Goal: Transaction & Acquisition: Purchase product/service

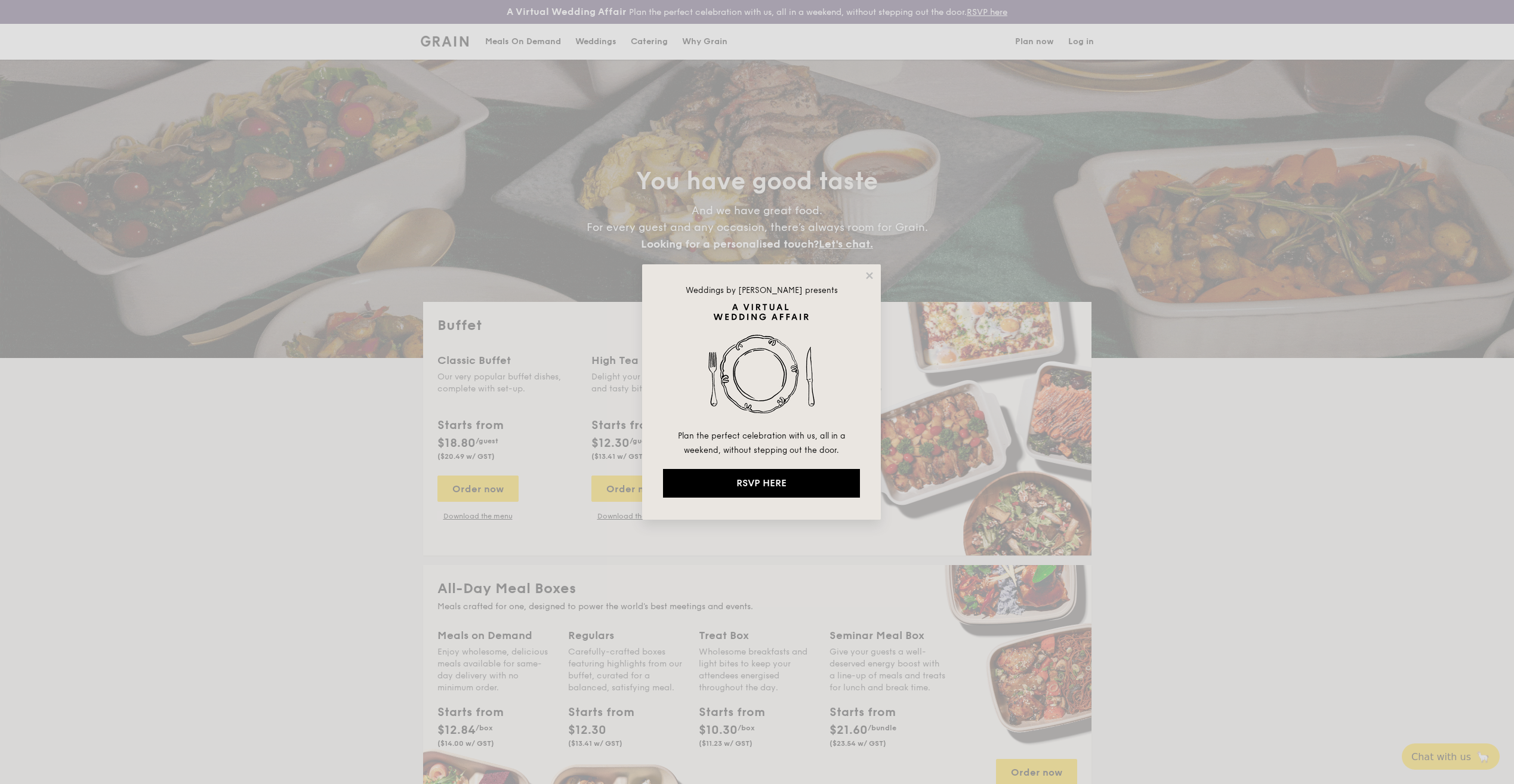
select select
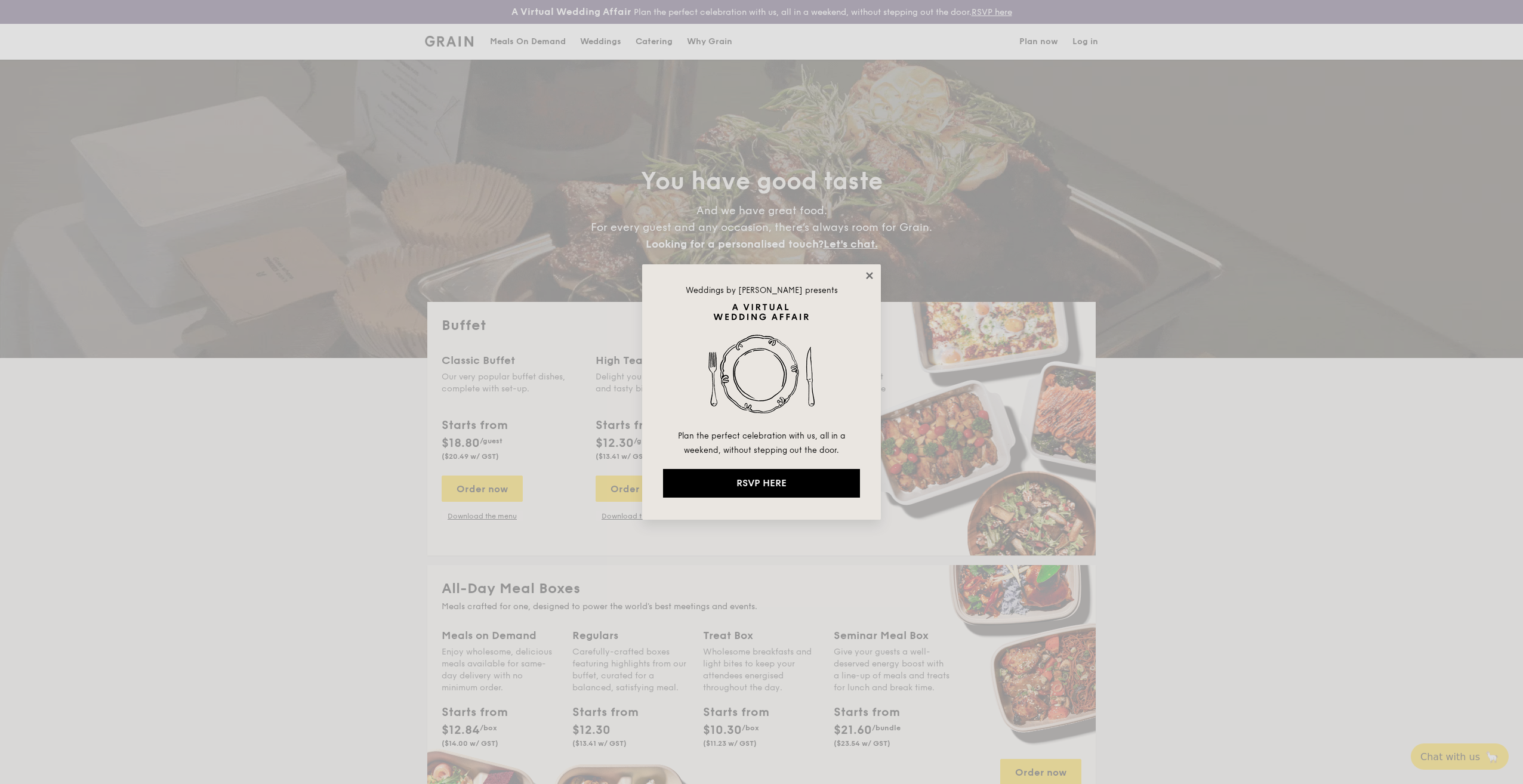
drag, startPoint x: 0, startPoint y: 0, endPoint x: 869, endPoint y: 274, distance: 911.2
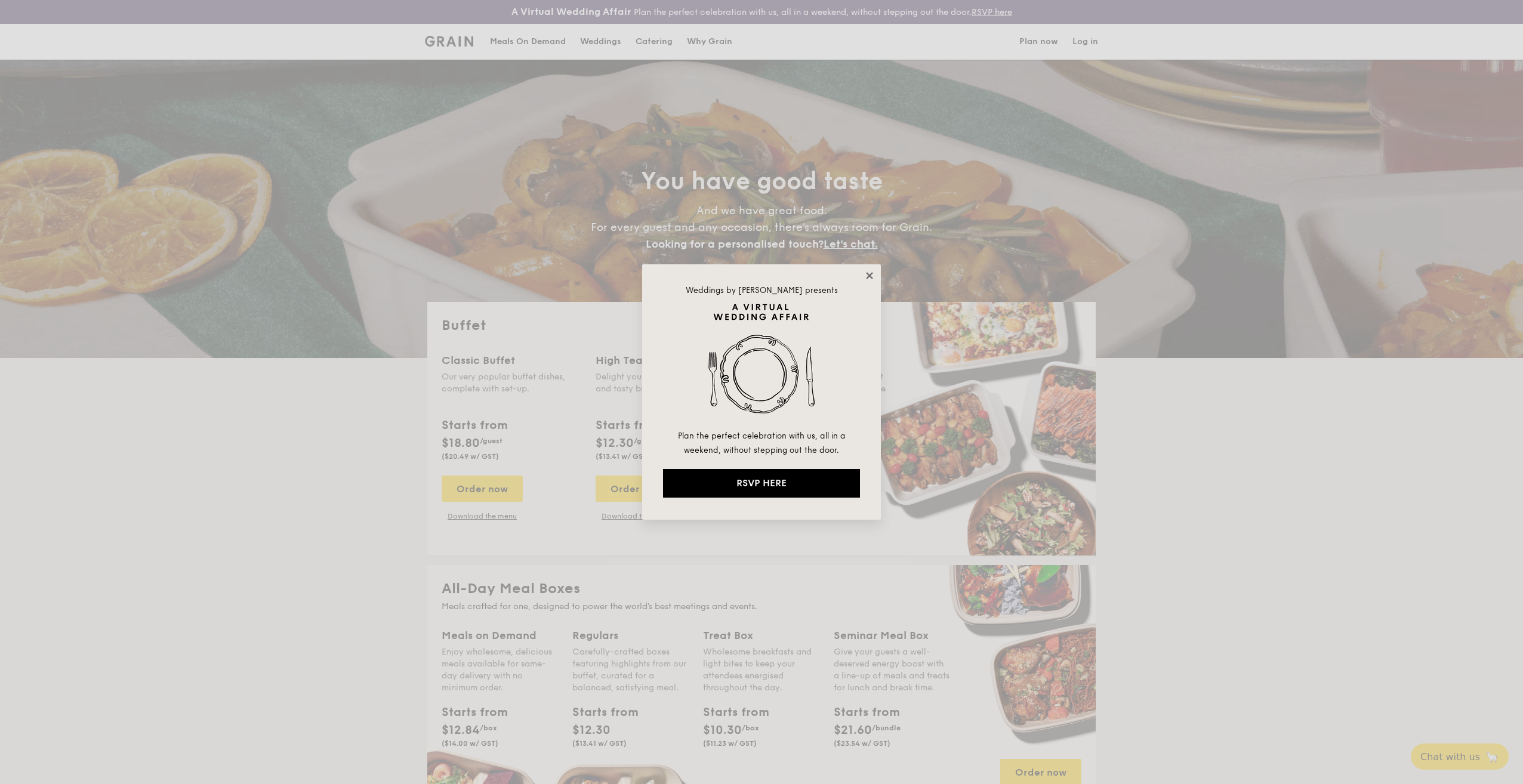
click at [869, 274] on icon at bounding box center [869, 276] width 7 height 7
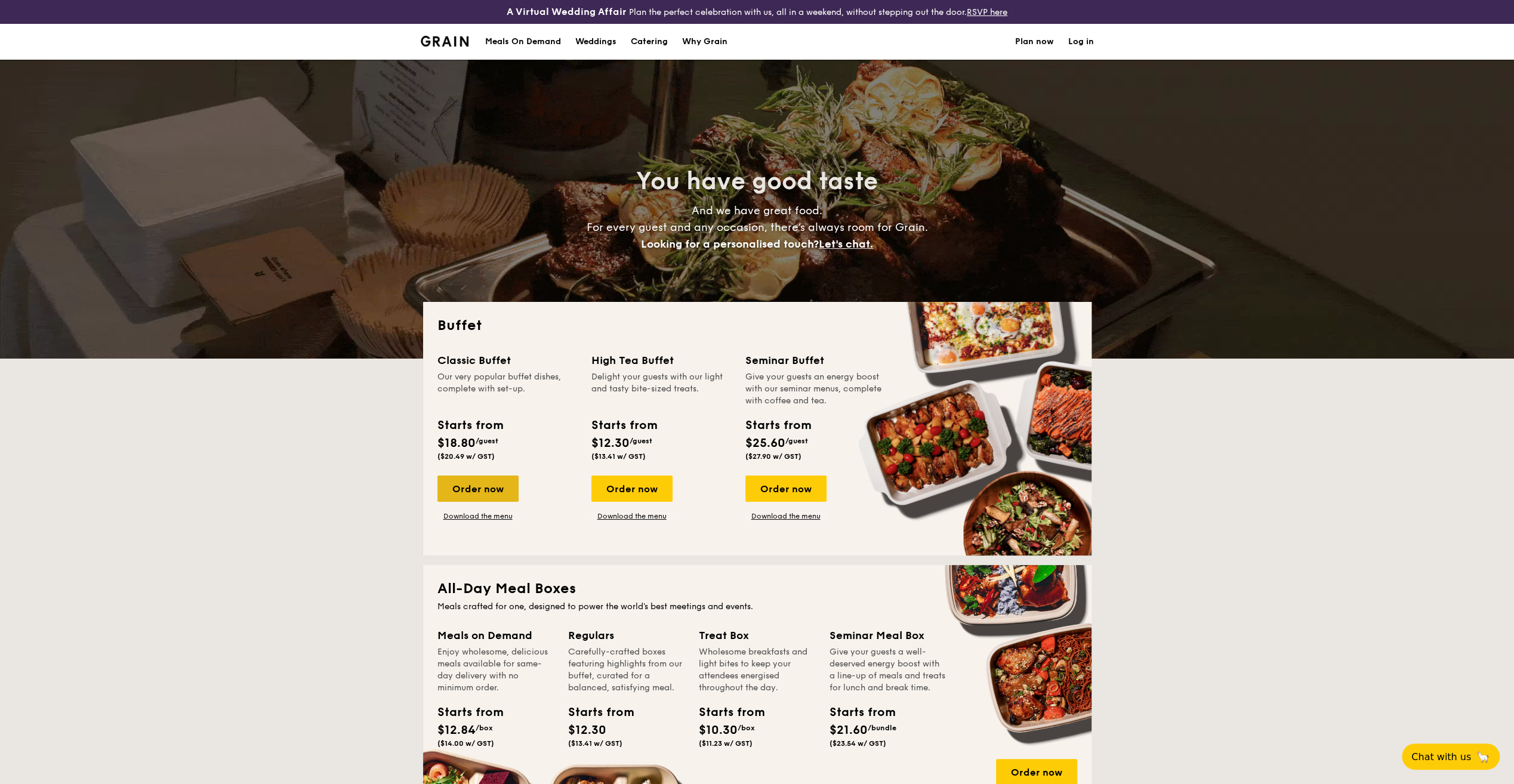
click at [506, 489] on div "Order now" at bounding box center [477, 489] width 81 height 27
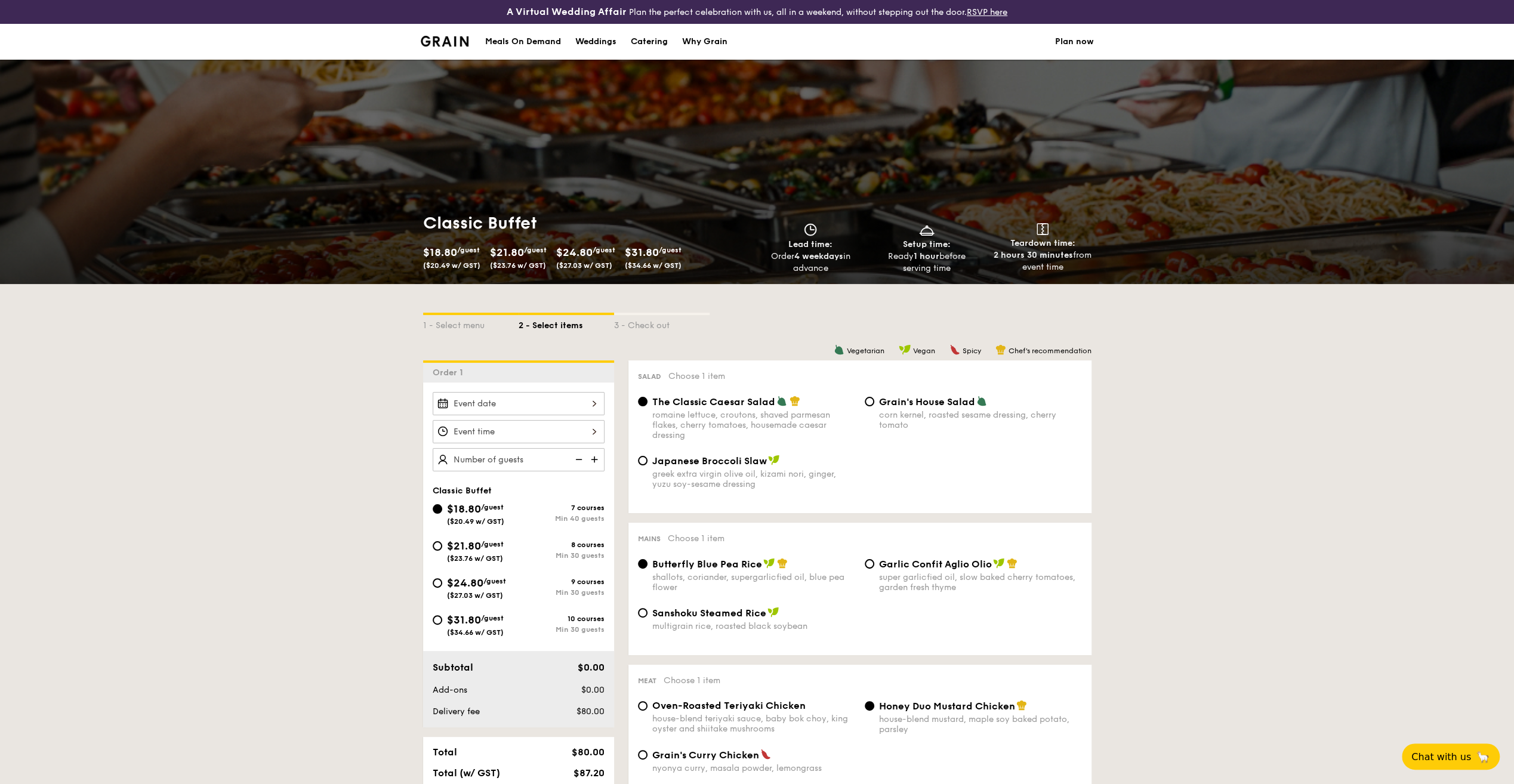
click at [592, 548] on div "8 courses Min 30 guests" at bounding box center [562, 550] width 86 height 19
click at [442, 548] on input "$21.80 /guest ($23.76 w/ GST) 8 courses Min 30 guests" at bounding box center [437, 546] width 10 height 10
radio input "true"
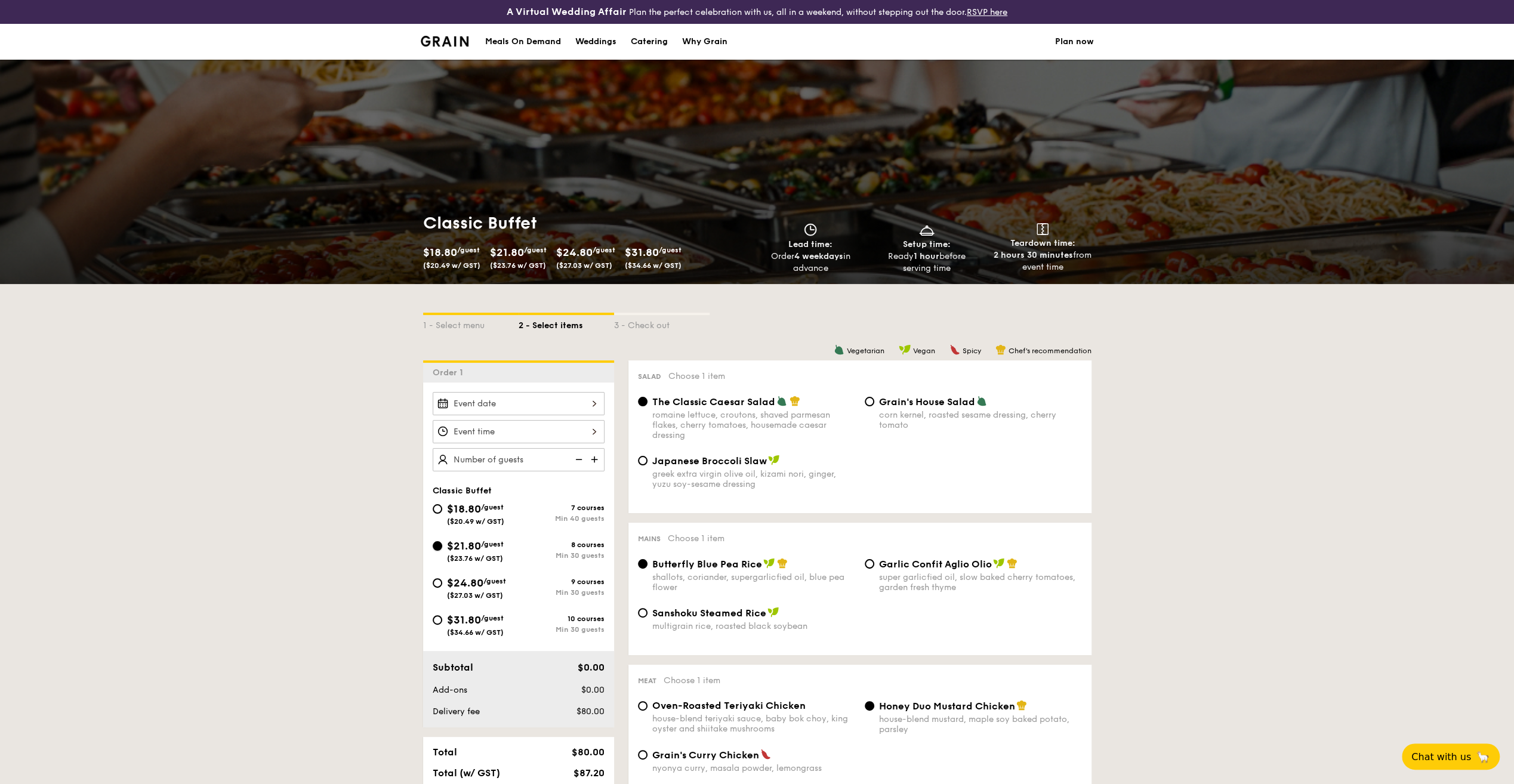
radio input "true"
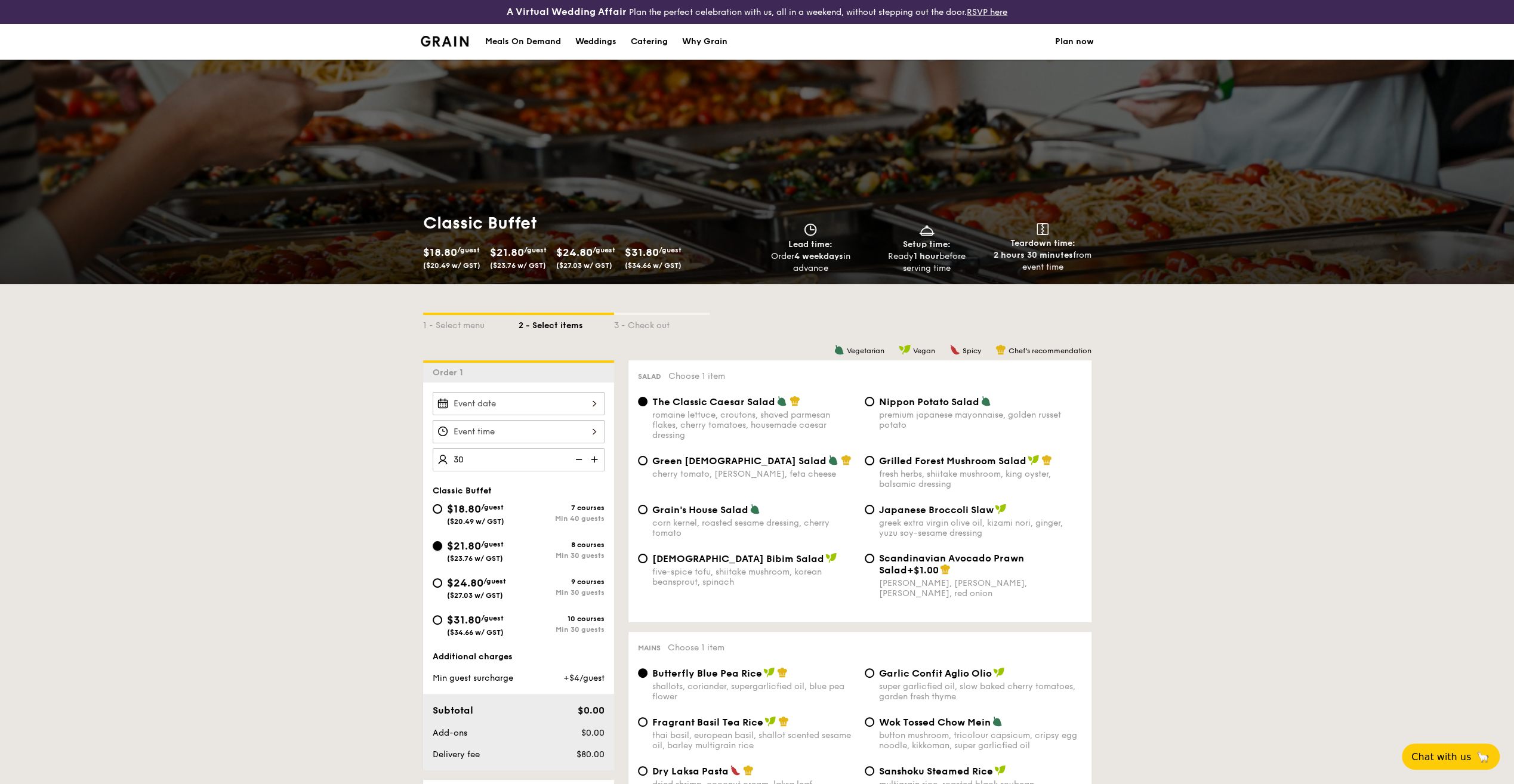
type input "30 guests"
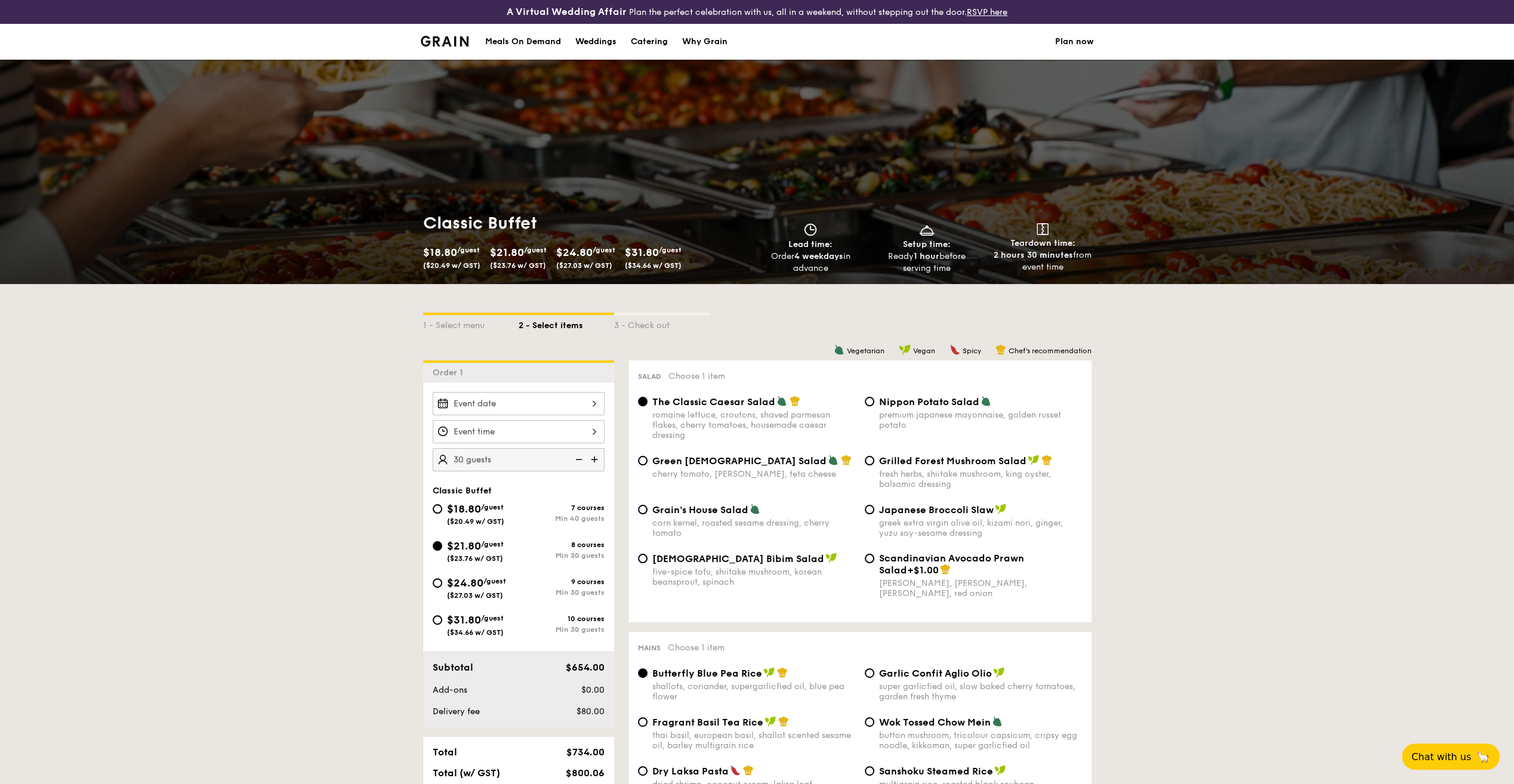
click at [649, 44] on div "Catering" at bounding box center [649, 42] width 37 height 36
select select
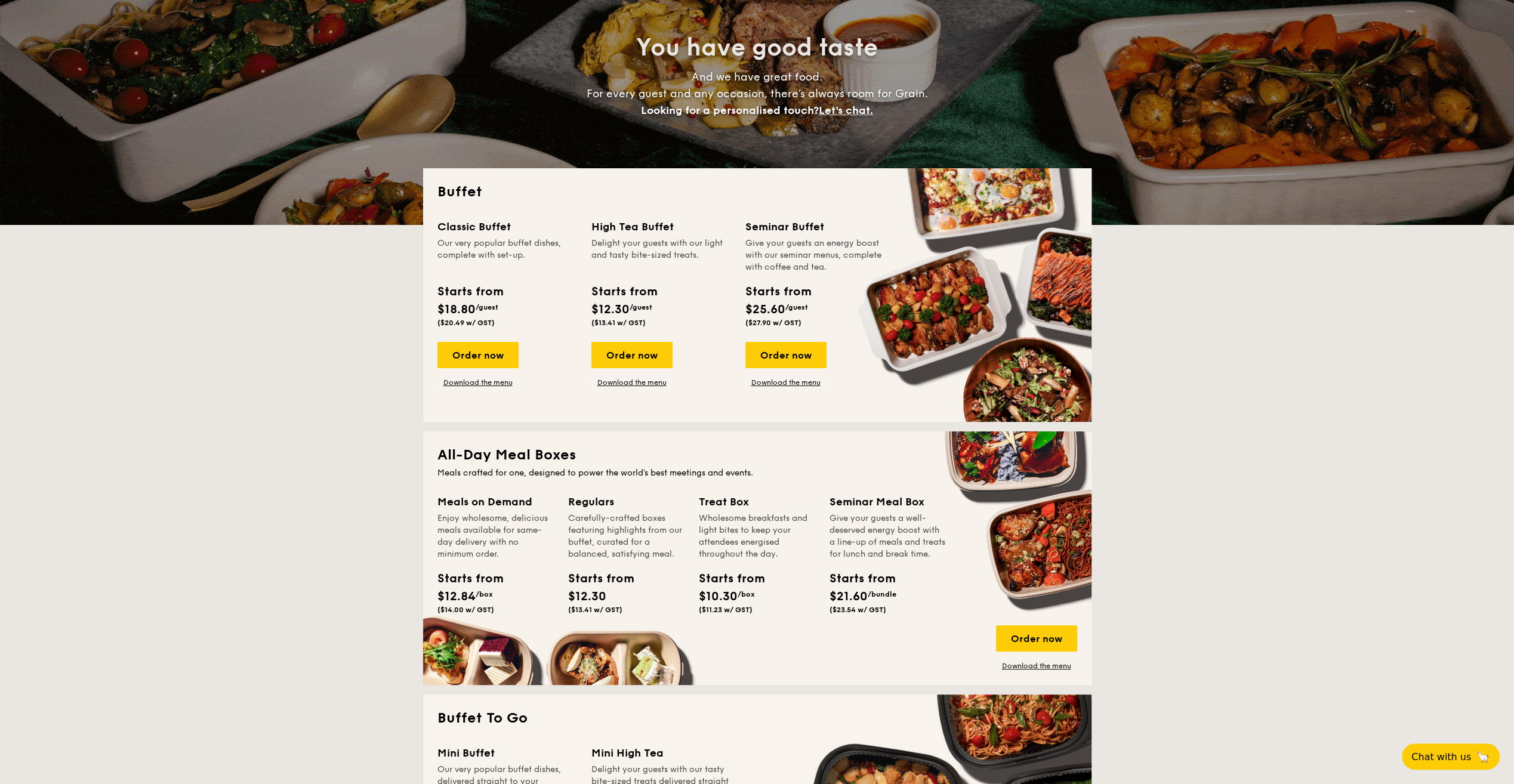
scroll to position [139, 0]
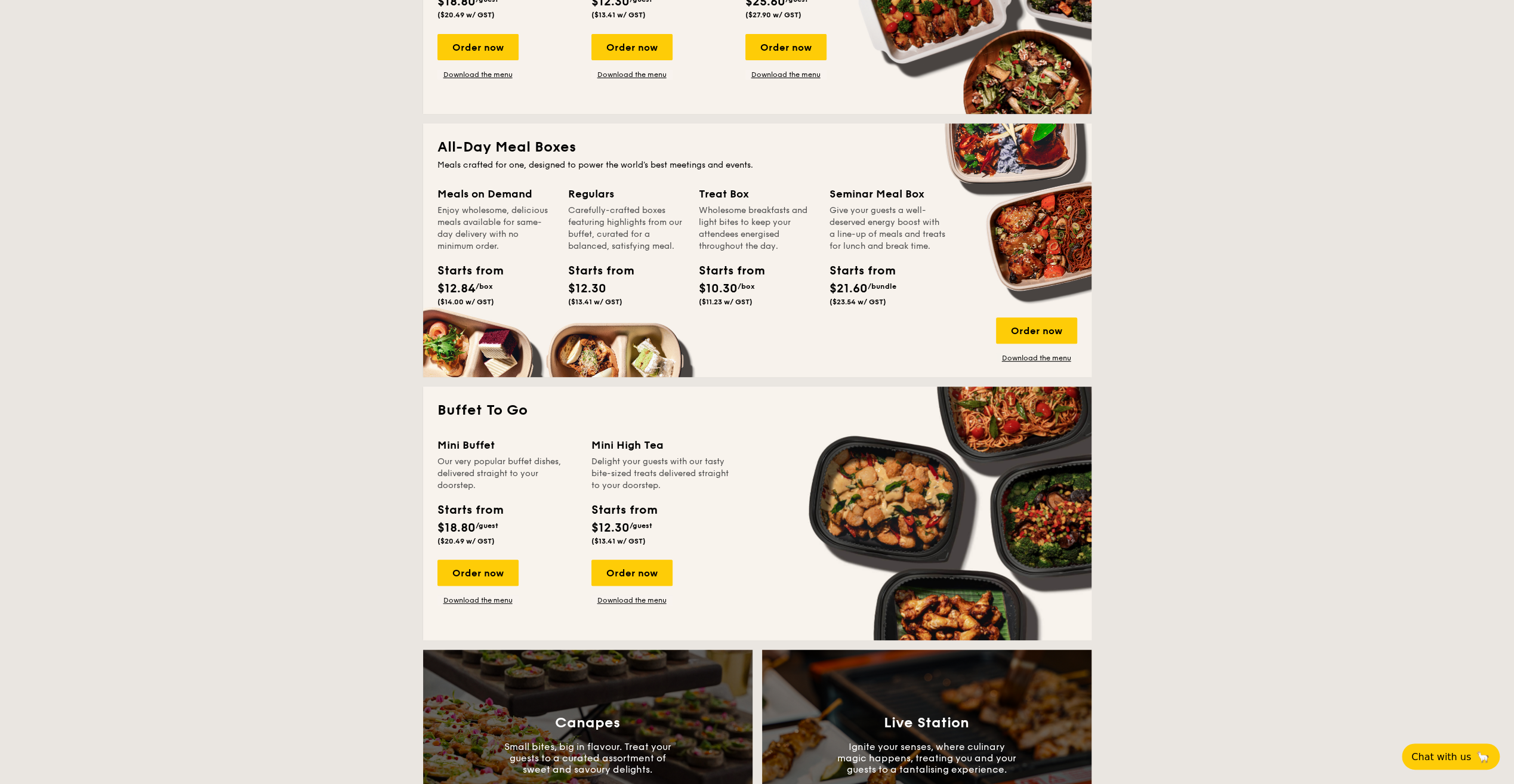
scroll to position [557, 0]
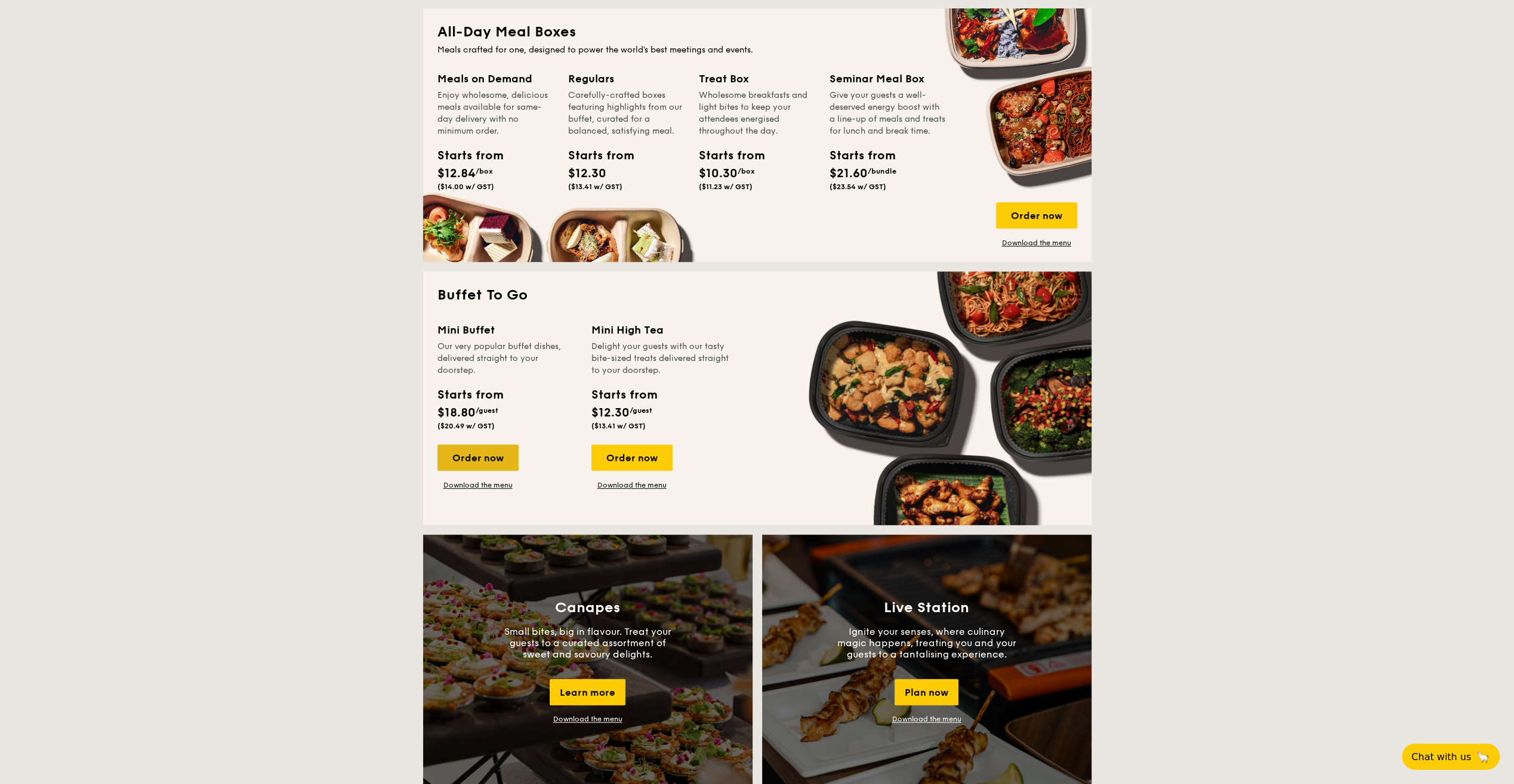
click at [473, 457] on div "Order now" at bounding box center [477, 457] width 81 height 27
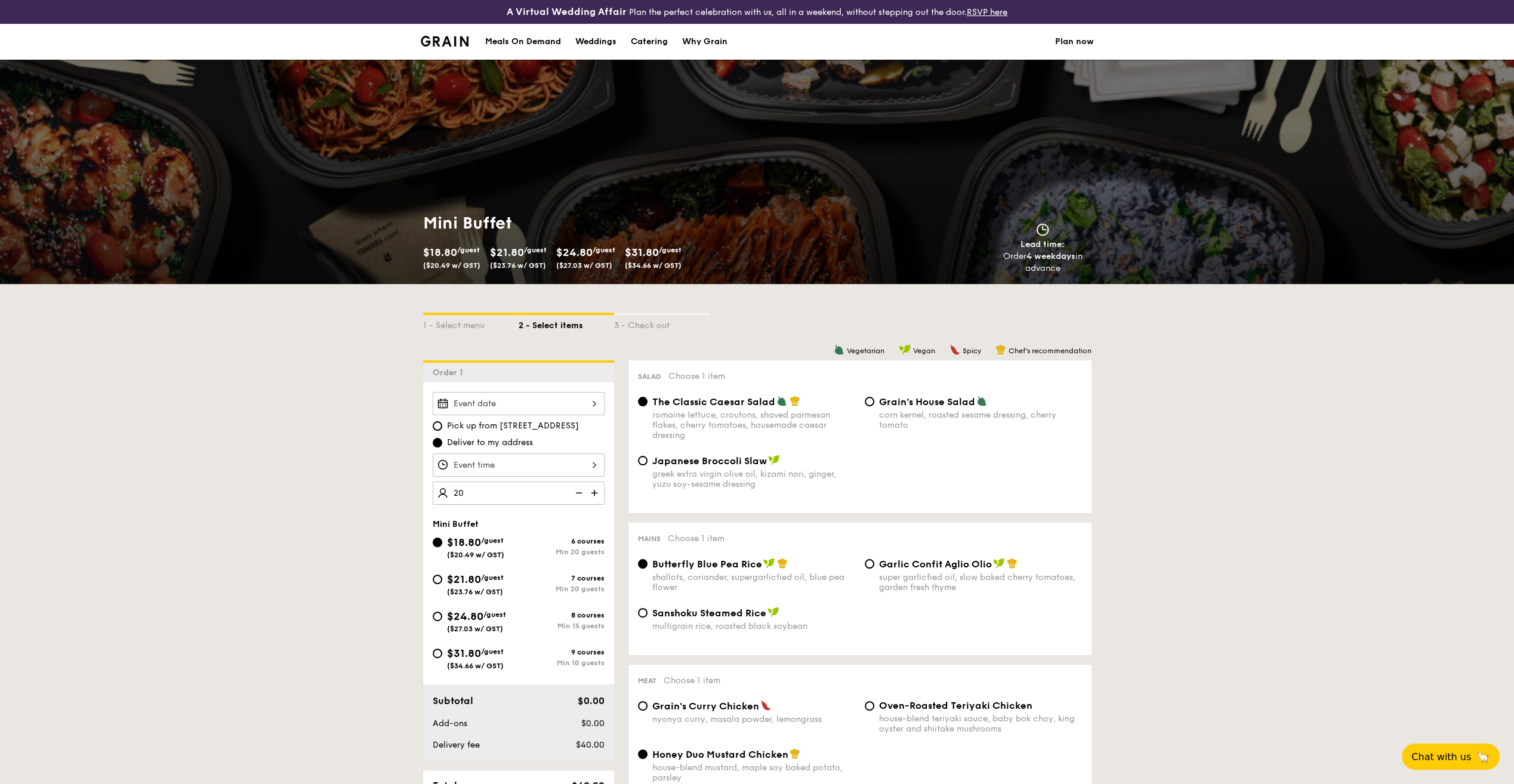
type input "20 guests"
click at [737, 462] on span "Japanese Broccoli Slaw" at bounding box center [709, 461] width 114 height 12
click at [647, 462] on input "Japanese Broccoli Slaw greek extra virgin olive oil, kizami nori, ginger, yuzu …" at bounding box center [643, 461] width 10 height 10
radio input "true"
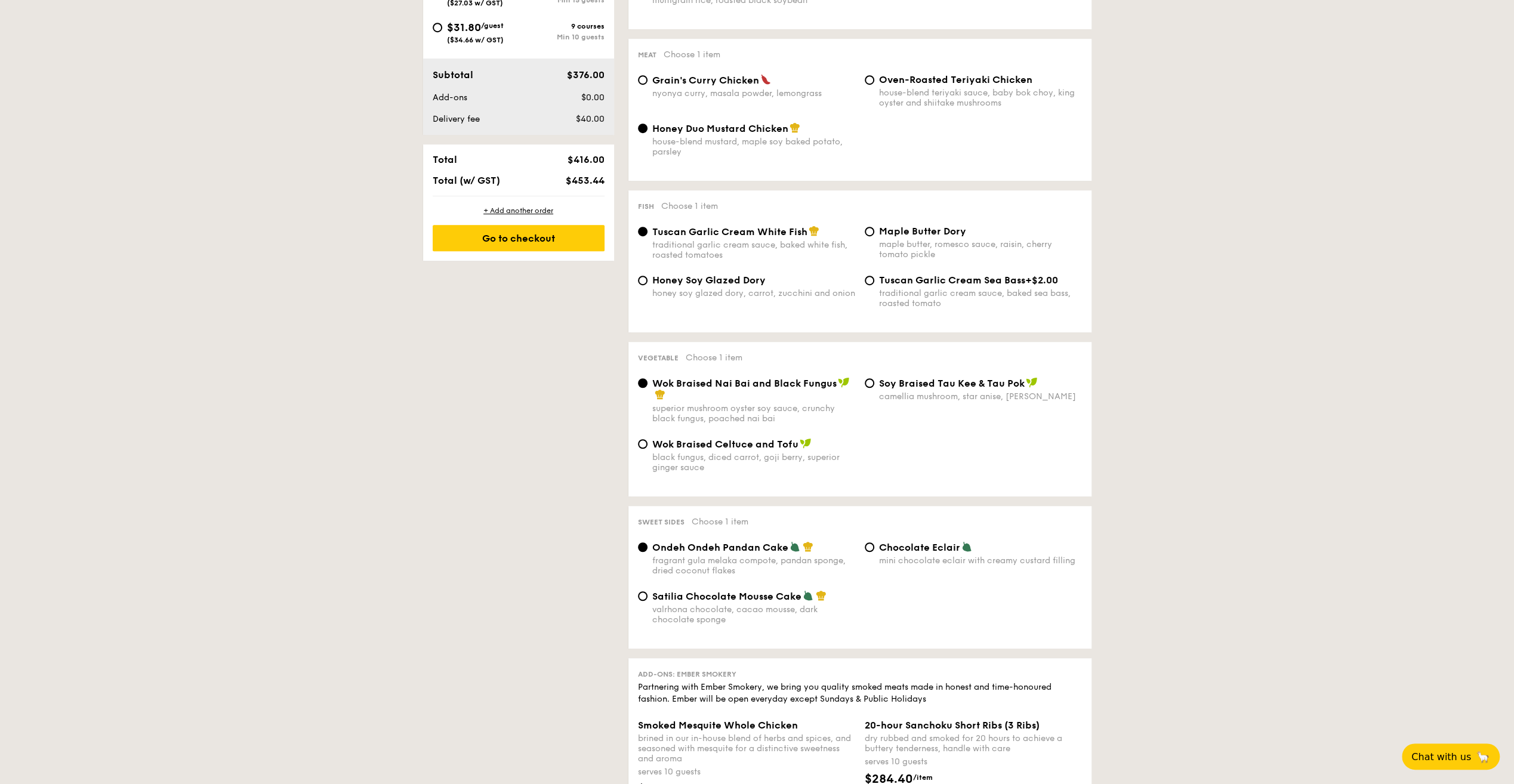
scroll to position [696, 0]
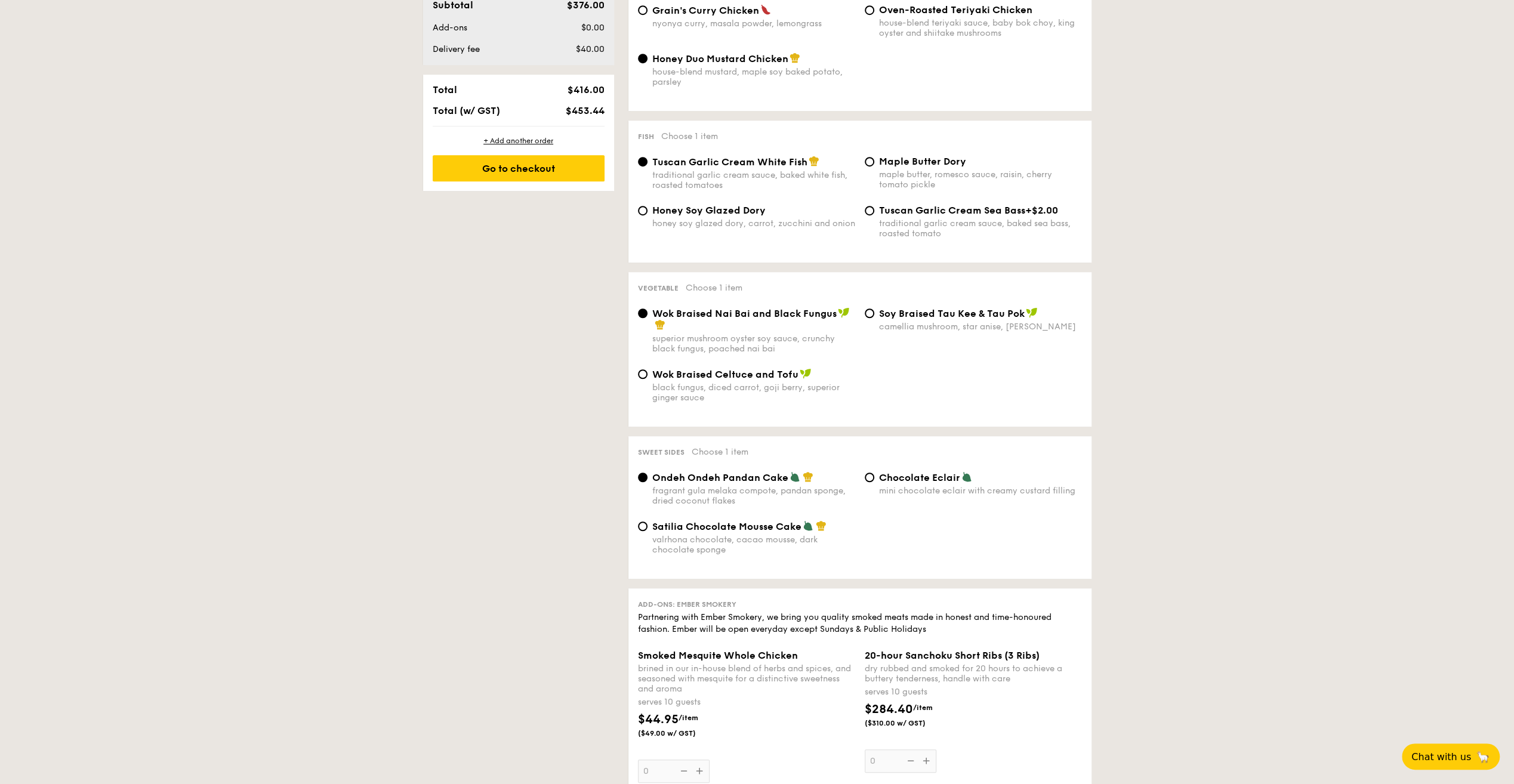
click at [952, 326] on div "camellia mushroom, star anise, [PERSON_NAME]" at bounding box center [980, 326] width 203 height 10
click at [874, 318] on input "⁠Soy Braised Tau Kee & Tau Pok camellia mushroom, star anise, goji [PERSON_NAME]" at bounding box center [869, 313] width 10 height 10
radio input "true"
click at [699, 316] on span "Wok Braised Nai Bai and Black Fungus" at bounding box center [744, 313] width 184 height 12
click at [647, 316] on input "Wok Braised Nai Bai and Black Fungus superior mushroom oyster soy sauce, crunch…" at bounding box center [643, 313] width 10 height 10
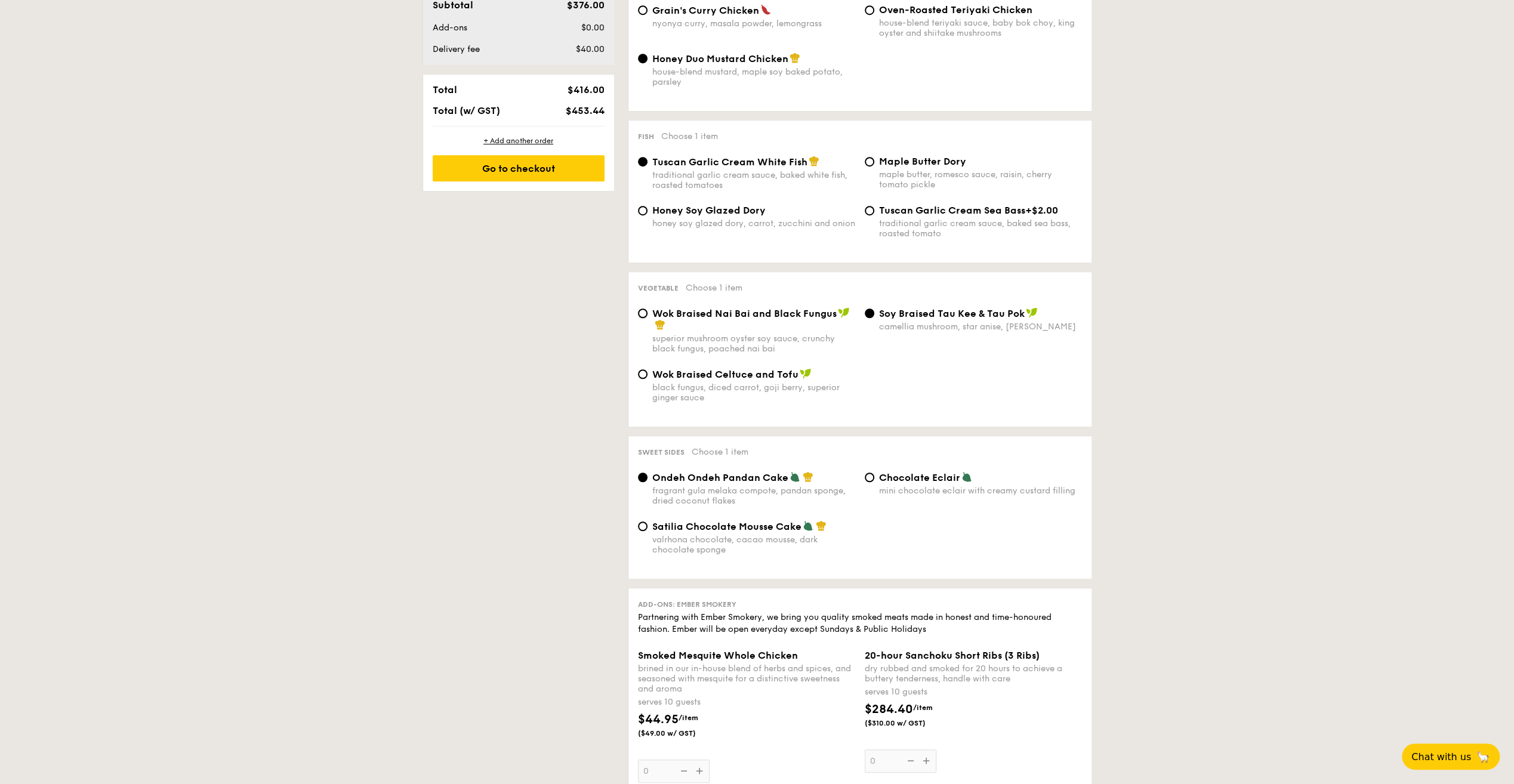
radio input "true"
click at [746, 380] on span "Wok Braised Celtuce and Tofu" at bounding box center [725, 374] width 146 height 12
click at [647, 379] on input "Wok Braised Celtuce and Tofu black fungus, diced carrot, goji berry, superior g…" at bounding box center [643, 374] width 10 height 10
radio input "true"
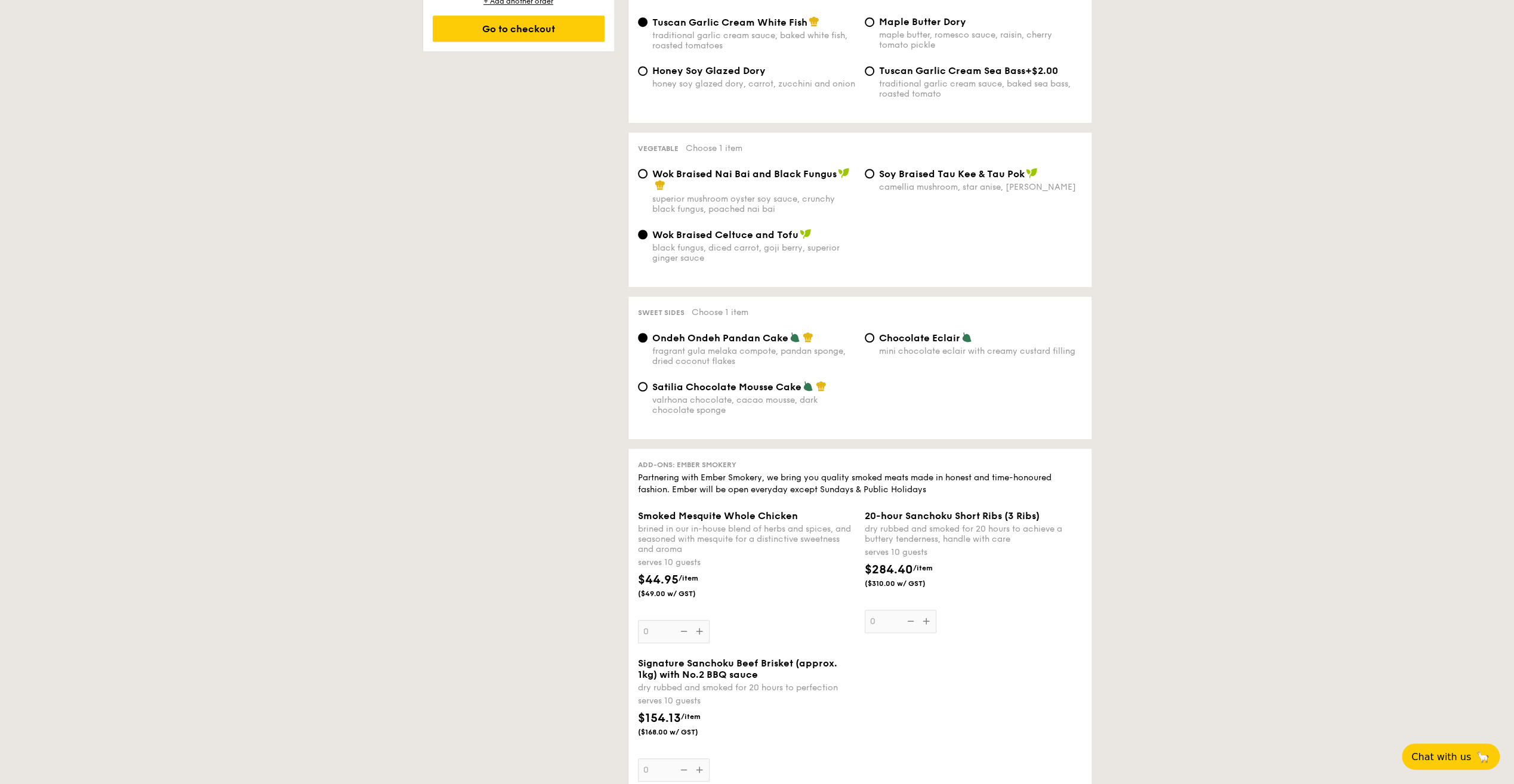
click at [733, 402] on div "valrhona chocolate, cacao mousse, dark chocolate sponge" at bounding box center [754, 405] width 203 height 20
click at [647, 391] on input "Satilia Chocolate Mousse Cake valrhona chocolate, cacao mousse, dark chocolate …" at bounding box center [643, 387] width 10 height 10
radio input "true"
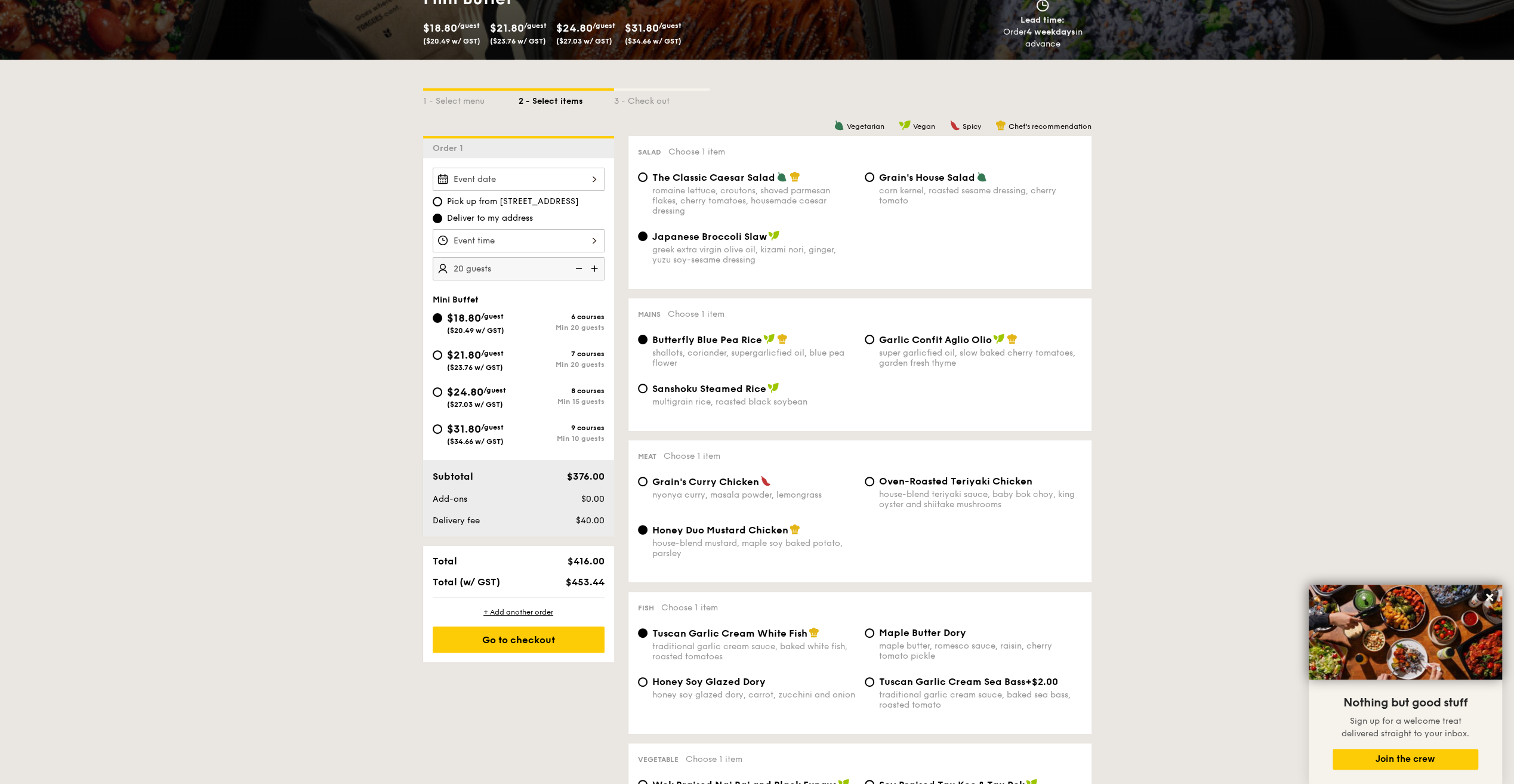
scroll to position [278, 0]
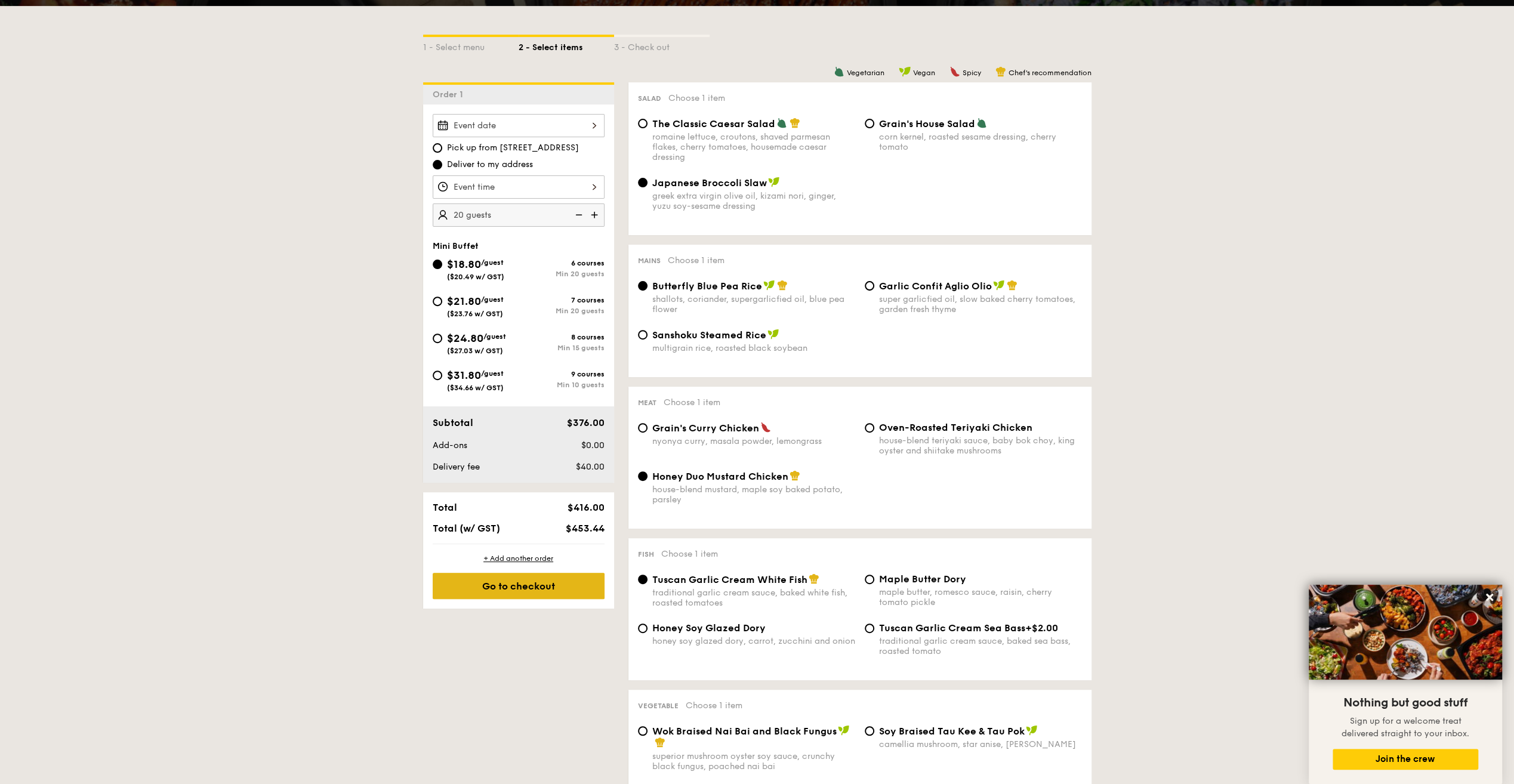
click at [521, 589] on div "Go to checkout" at bounding box center [518, 585] width 172 height 27
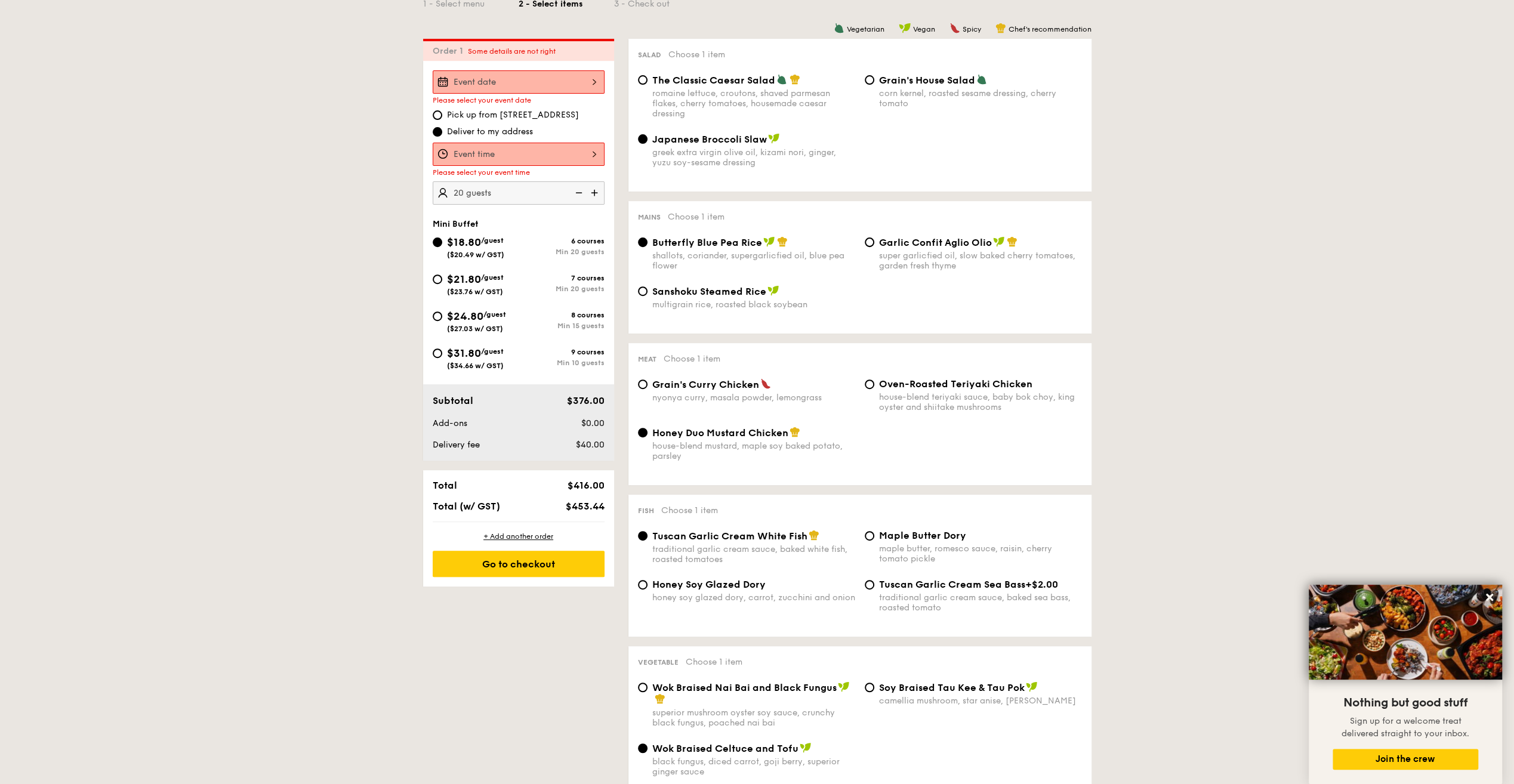
scroll to position [342, 0]
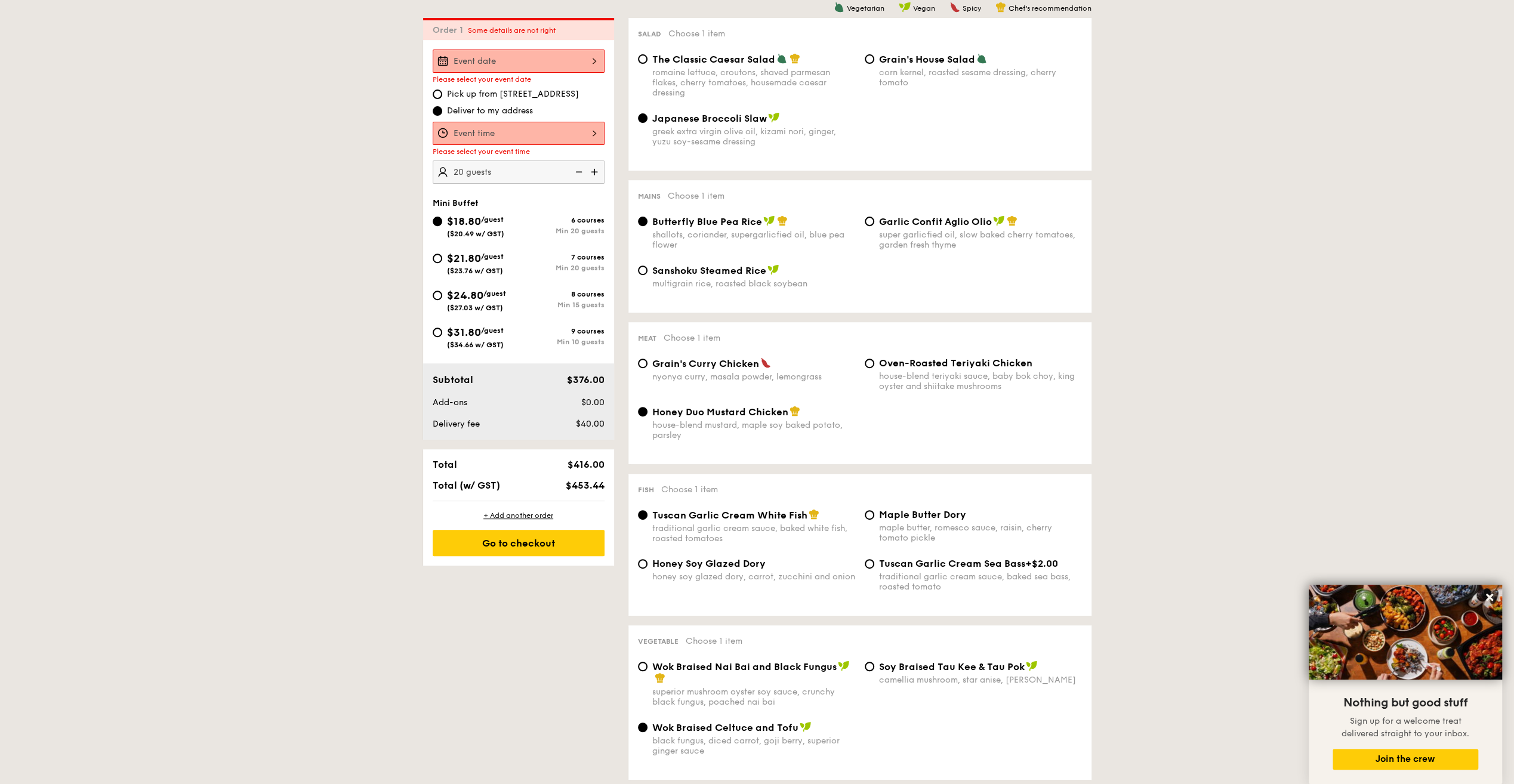
click at [532, 61] on div at bounding box center [518, 61] width 172 height 23
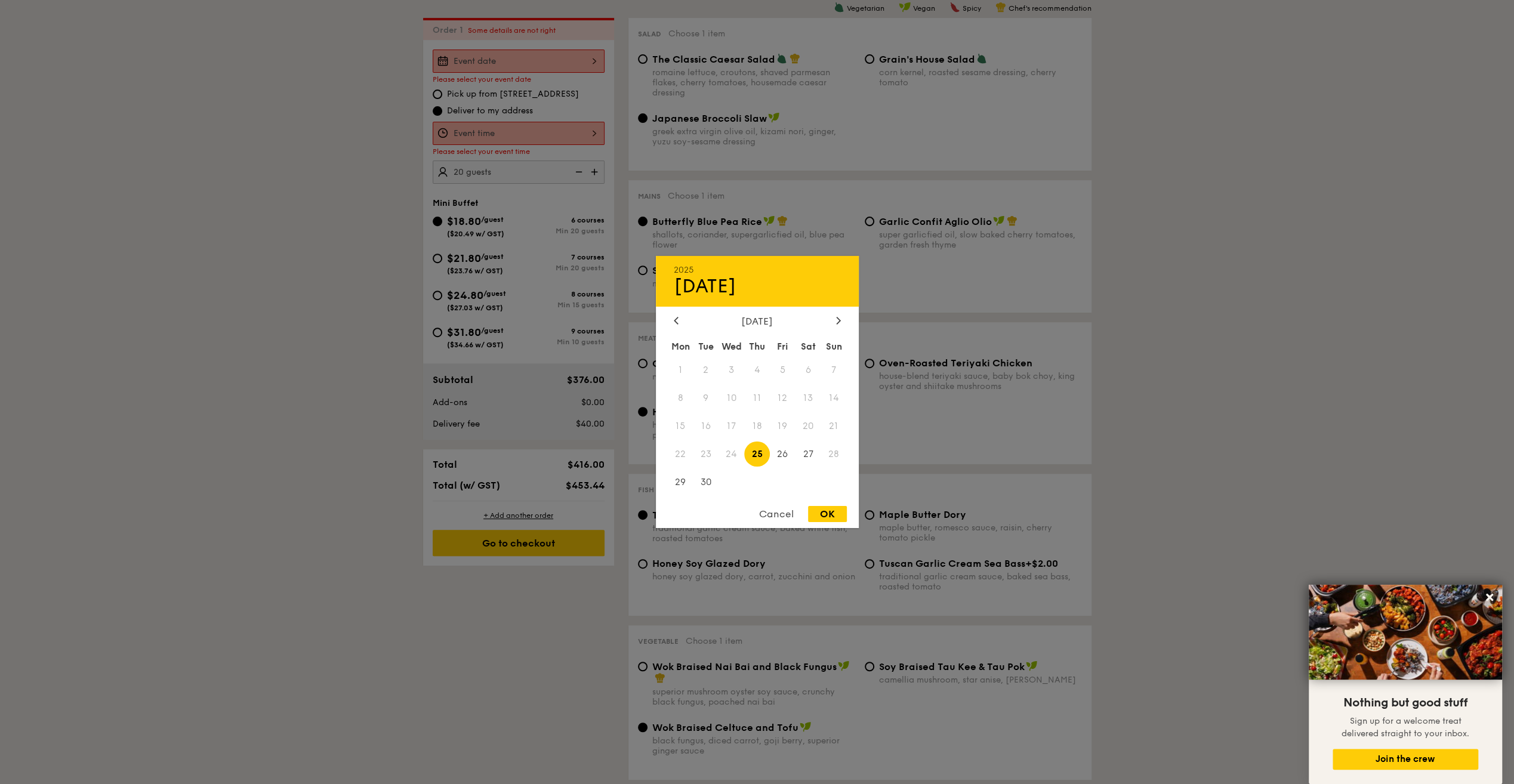
click at [776, 512] on div "Cancel" at bounding box center [776, 514] width 59 height 16
click at [479, 61] on div "2025 Sep [DATE] Tue Wed Thu Fri Sat Sun 1 2 3 4 5 6 7 8 9 10 11 12 13 14 15 16 …" at bounding box center [518, 61] width 172 height 23
click at [776, 514] on div "Cancel" at bounding box center [776, 514] width 59 height 16
